Goal: Navigation & Orientation: Find specific page/section

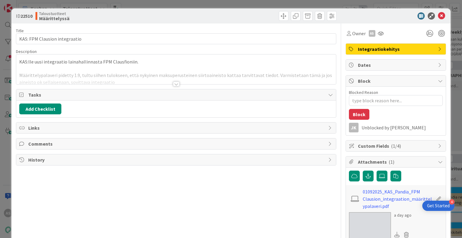
type textarea "x"
click at [190, 188] on div "Title 29 / 128 KAS: FPM Clausion integraatio Description KAS:lle uusi integraat…" at bounding box center [176, 150] width 320 height 254
click at [173, 84] on div at bounding box center [176, 83] width 7 height 5
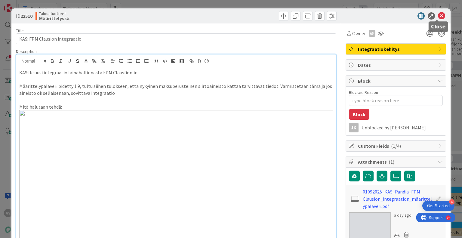
click at [438, 15] on icon at bounding box center [441, 15] width 7 height 7
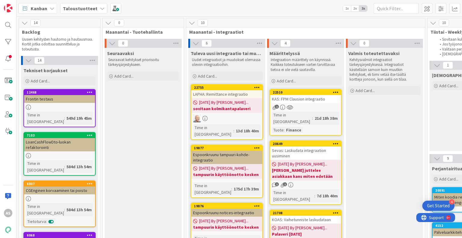
click at [75, 8] on b "Taloustuotteet" at bounding box center [80, 8] width 35 height 6
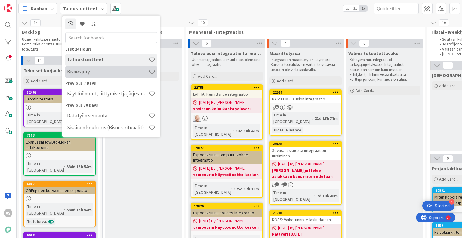
click at [90, 74] on h4 "Bisnes jory" at bounding box center [108, 72] width 82 height 6
